Goal: Transaction & Acquisition: Book appointment/travel/reservation

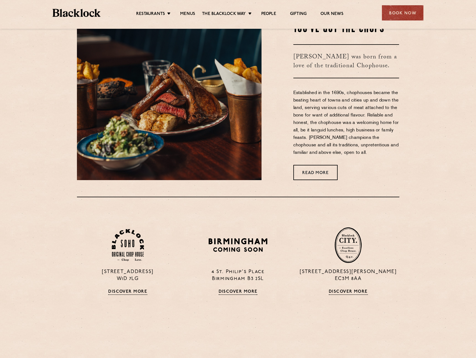
scroll to position [353, 0]
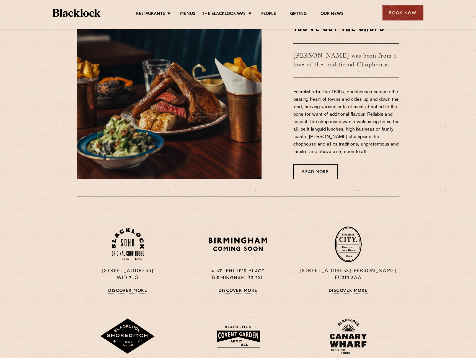
click at [407, 11] on div "Book Now" at bounding box center [403, 12] width 42 height 15
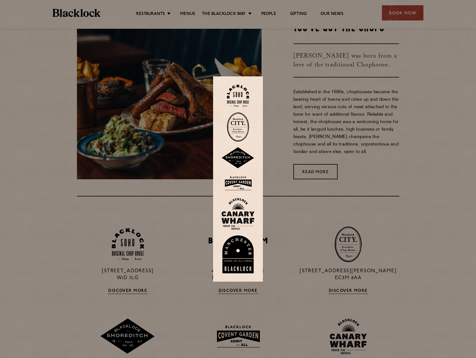
click at [232, 265] on img at bounding box center [237, 254] width 33 height 38
